Goal: Task Accomplishment & Management: Manage account settings

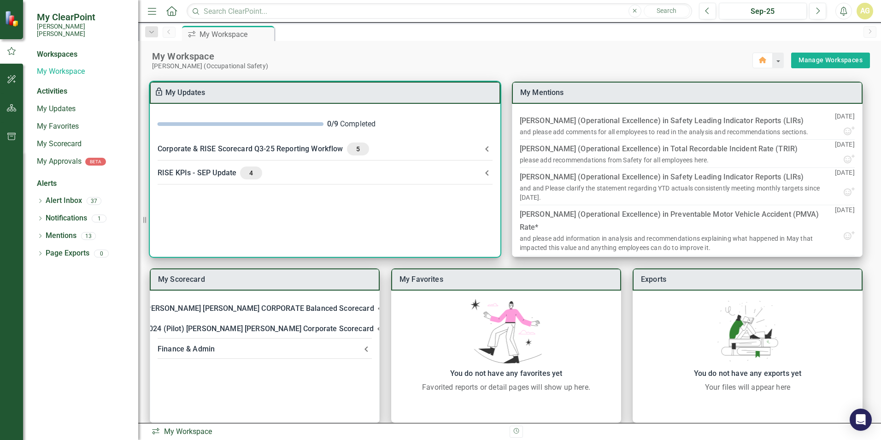
click at [190, 149] on div "Corporate & RISE Scorecard Q3-25 Reporting Workflow 5" at bounding box center [320, 148] width 324 height 13
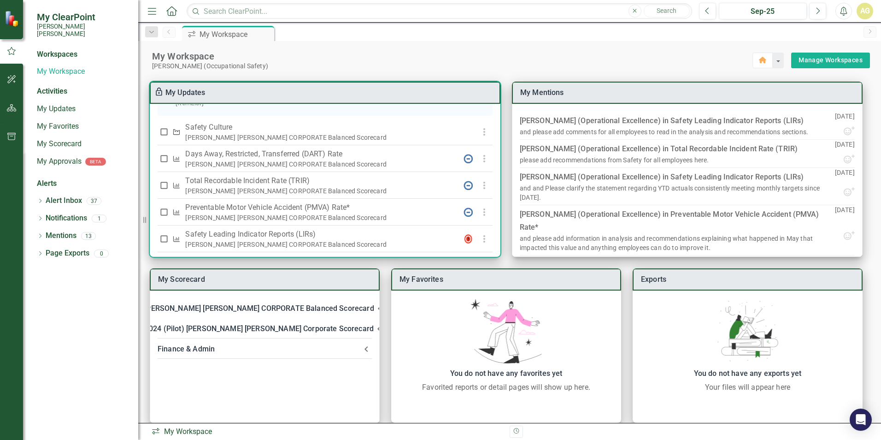
scroll to position [277, 0]
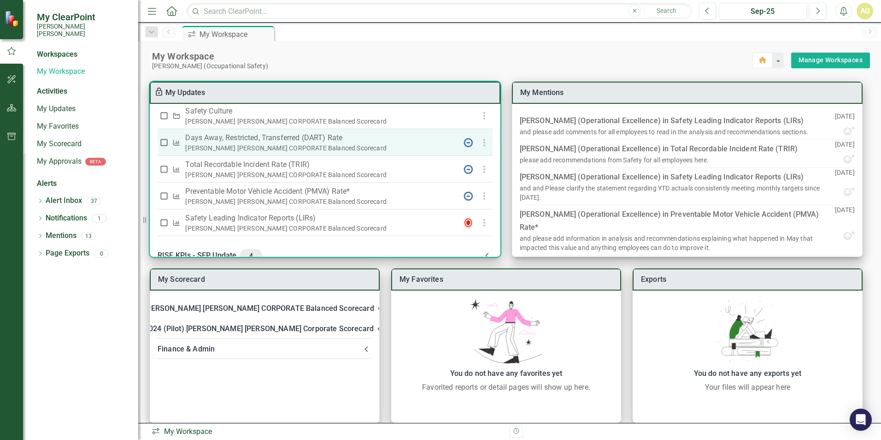
click at [220, 143] on p "Days Away, Restricted, Transferred (DART) Rate" at bounding box center [318, 137] width 267 height 11
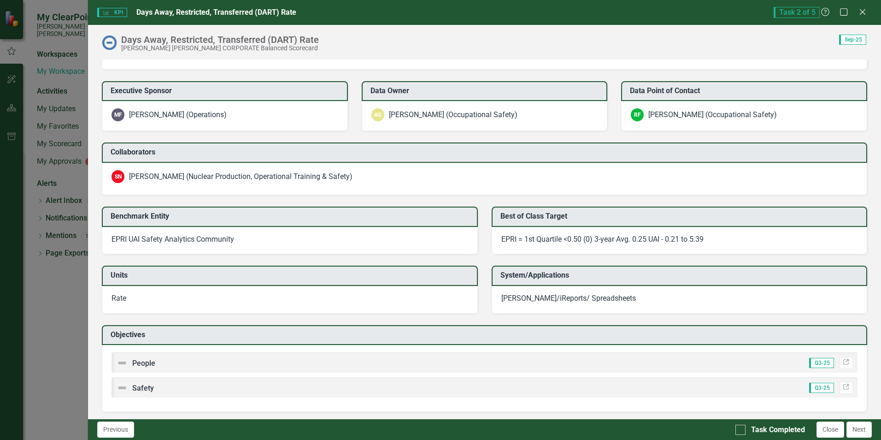
scroll to position [855, 0]
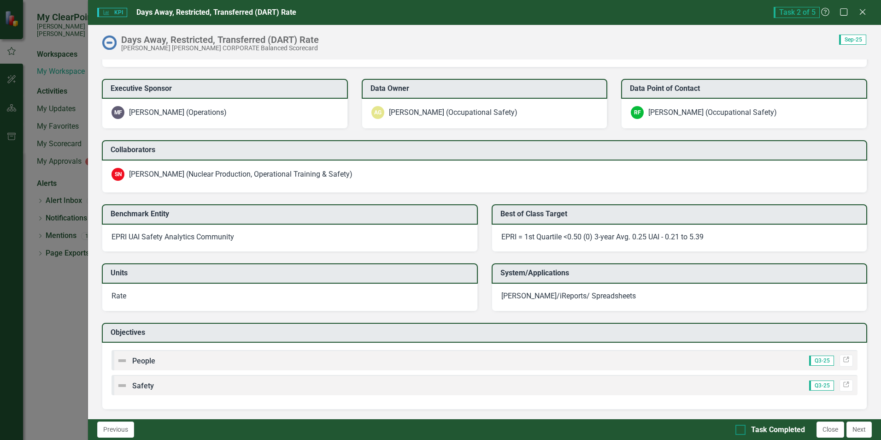
click at [741, 429] on input "Task Completed" at bounding box center [739, 428] width 6 height 6
checkbox input "true"
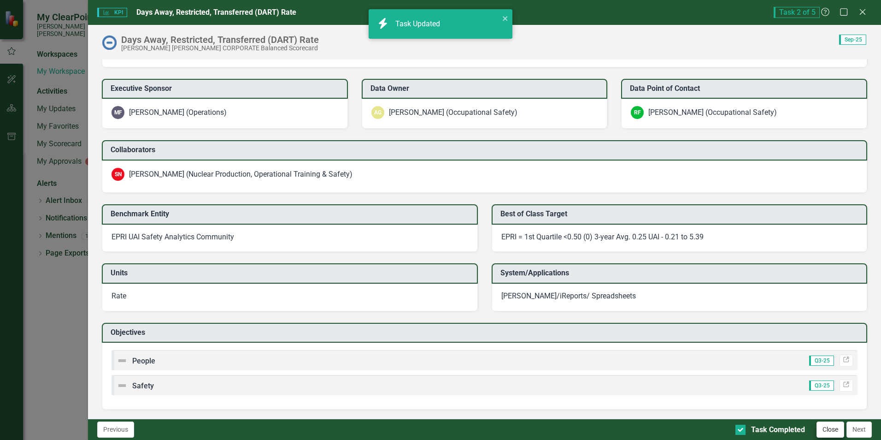
checkbox input "true"
click at [853, 433] on button "Next" at bounding box center [859, 429] width 25 height 16
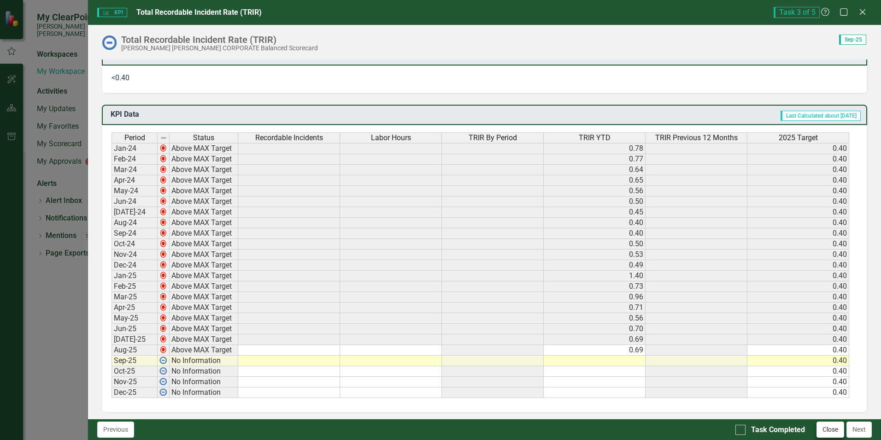
scroll to position [461, 0]
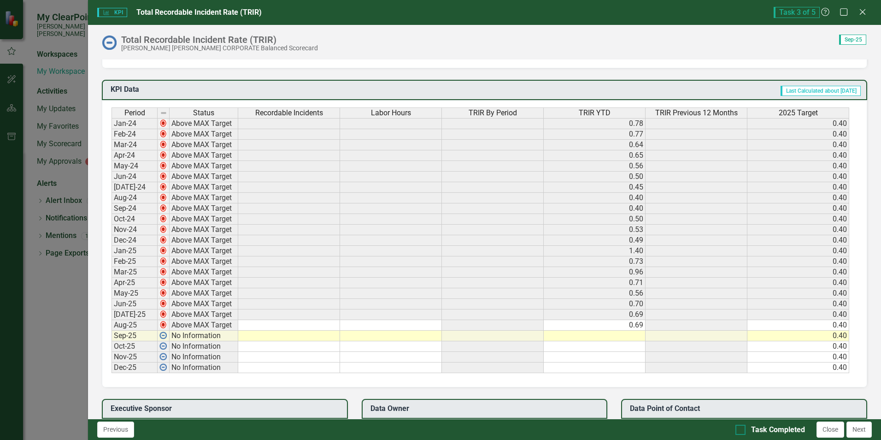
click at [737, 427] on input "Task Completed" at bounding box center [739, 428] width 6 height 6
checkbox input "true"
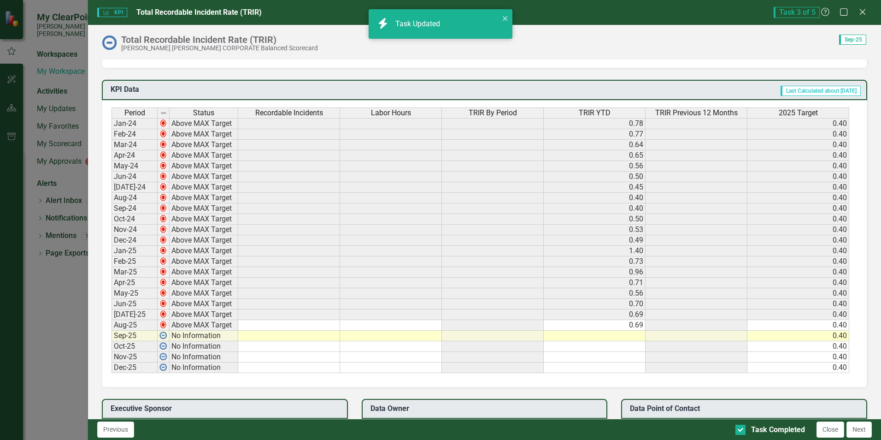
checkbox input "true"
click at [860, 426] on button "Next" at bounding box center [859, 429] width 25 height 16
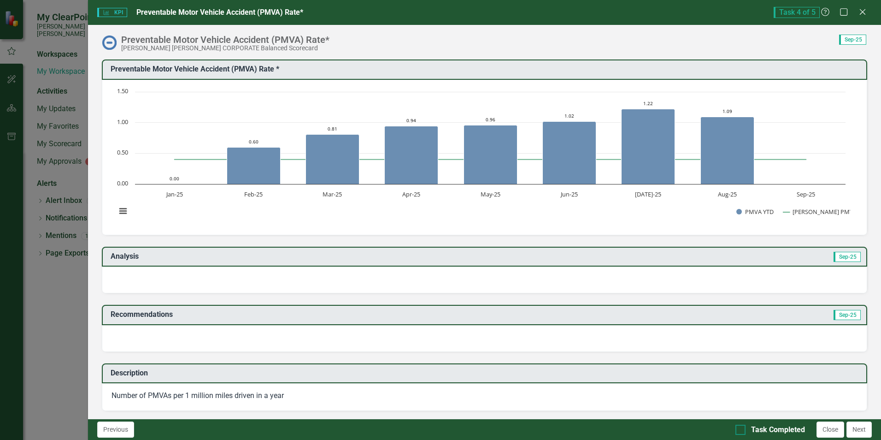
click at [745, 429] on div at bounding box center [741, 430] width 10 height 10
click at [742, 429] on input "Task Completed" at bounding box center [739, 428] width 6 height 6
checkbox input "true"
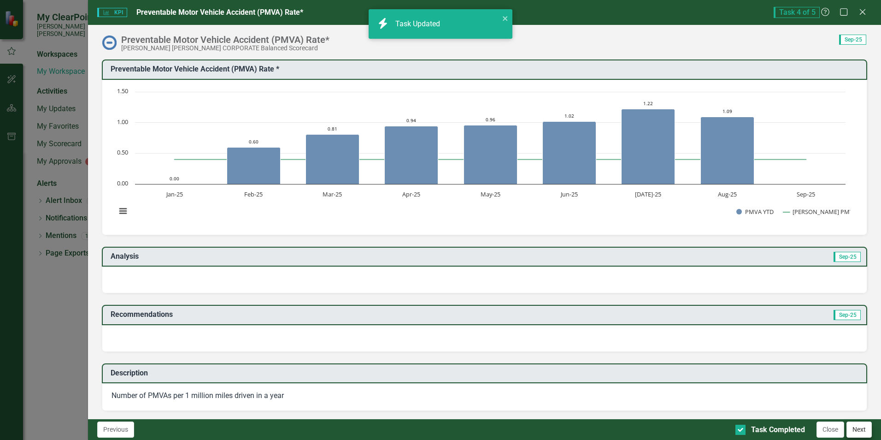
checkbox input "true"
click at [863, 432] on button "Next" at bounding box center [859, 429] width 25 height 16
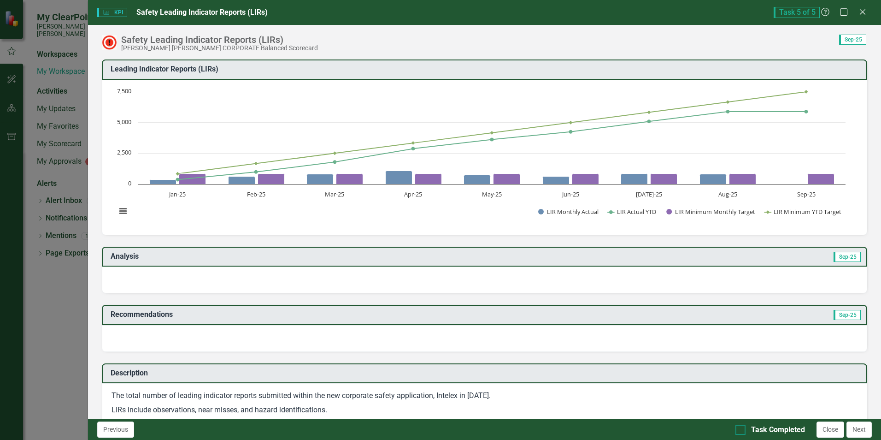
click at [743, 430] on div at bounding box center [741, 430] width 10 height 10
click at [742, 430] on input "Task Completed" at bounding box center [739, 428] width 6 height 6
checkbox input "true"
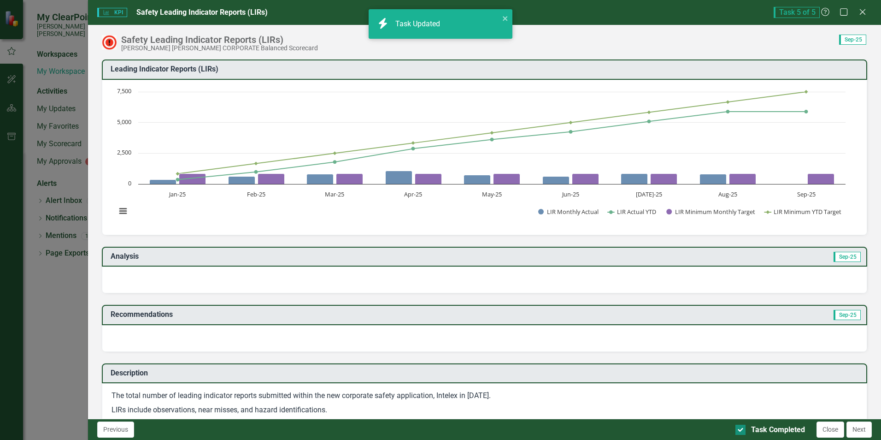
checkbox input "true"
click at [861, 428] on button "Next" at bounding box center [859, 429] width 25 height 16
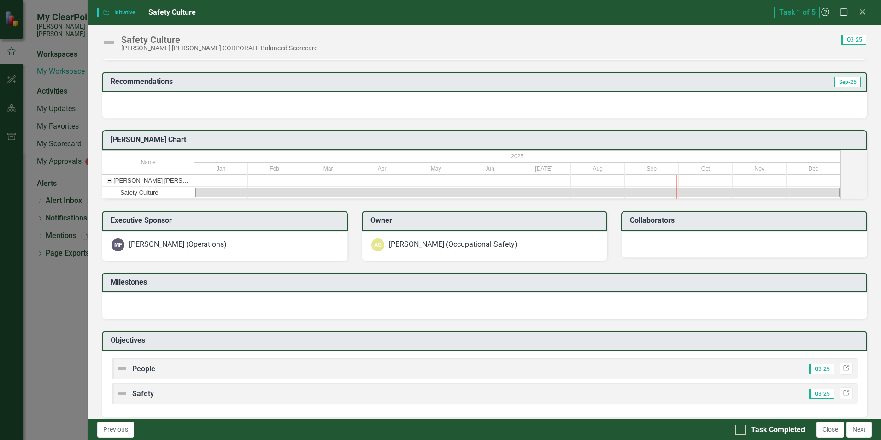
scroll to position [162, 0]
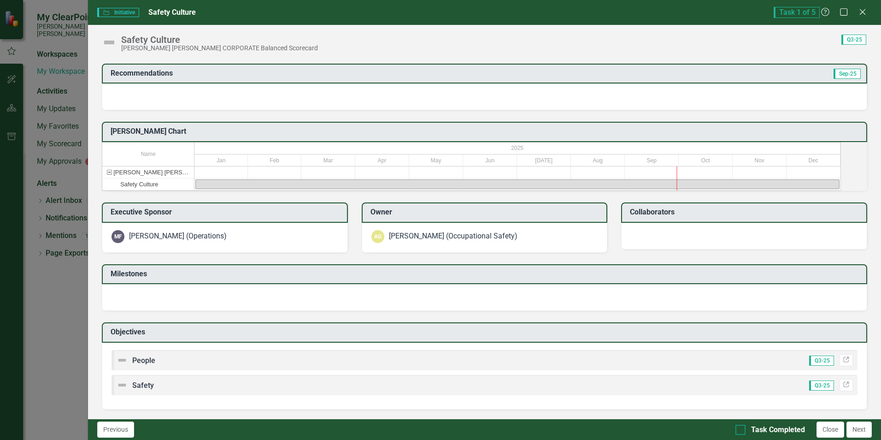
click at [740, 432] on div at bounding box center [741, 430] width 10 height 10
click at [740, 430] on input "Task Completed" at bounding box center [739, 428] width 6 height 6
checkbox input "true"
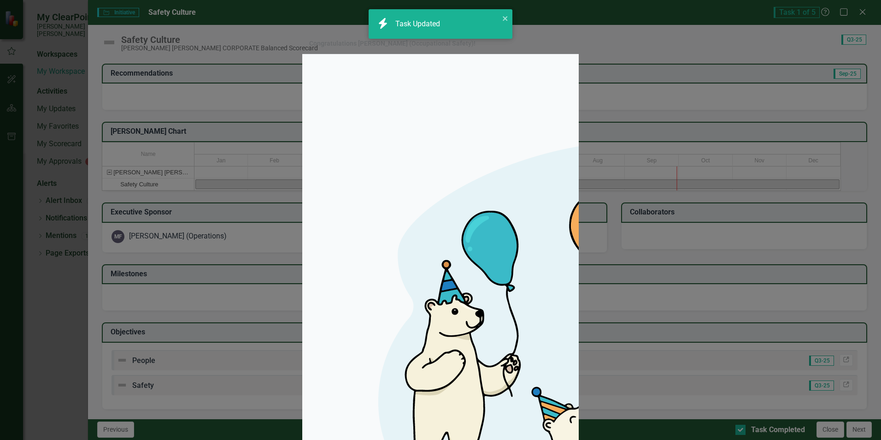
checkbox input "true"
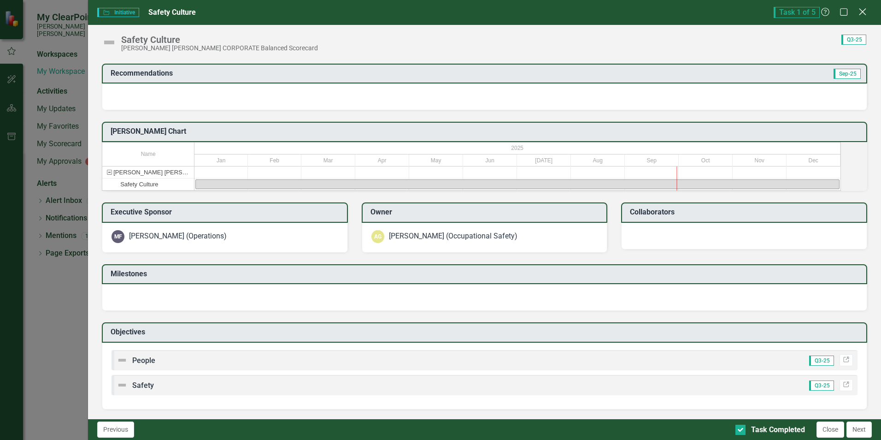
click at [861, 11] on icon "Close" at bounding box center [863, 11] width 12 height 9
